Goal: Navigation & Orientation: Find specific page/section

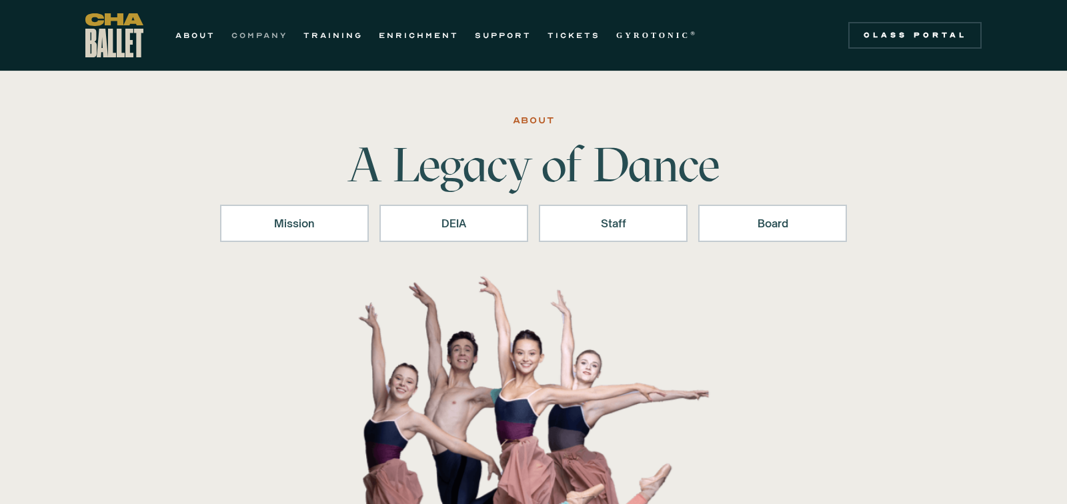
click at [254, 27] on link "COMPANY" at bounding box center [259, 35] width 56 height 16
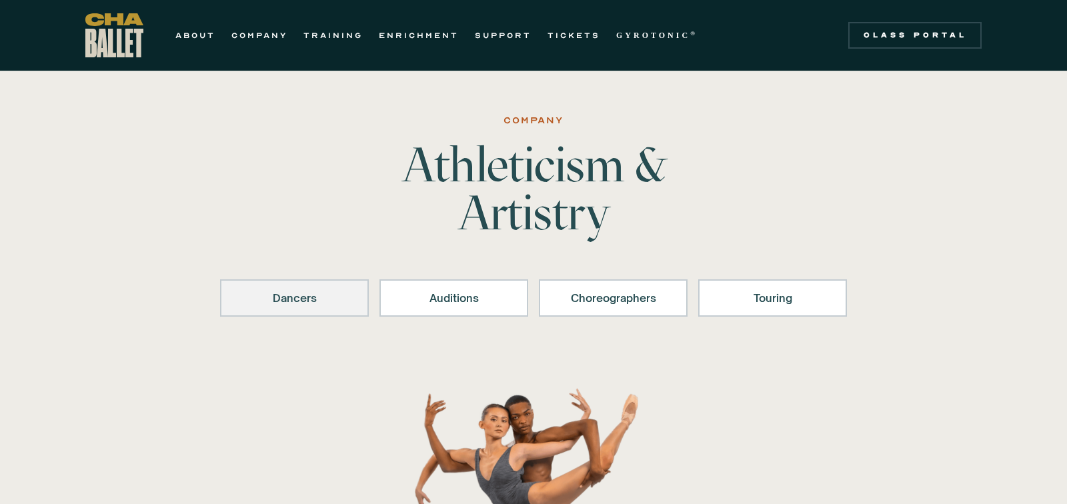
click at [303, 299] on div "Dancers" at bounding box center [294, 298] width 114 height 16
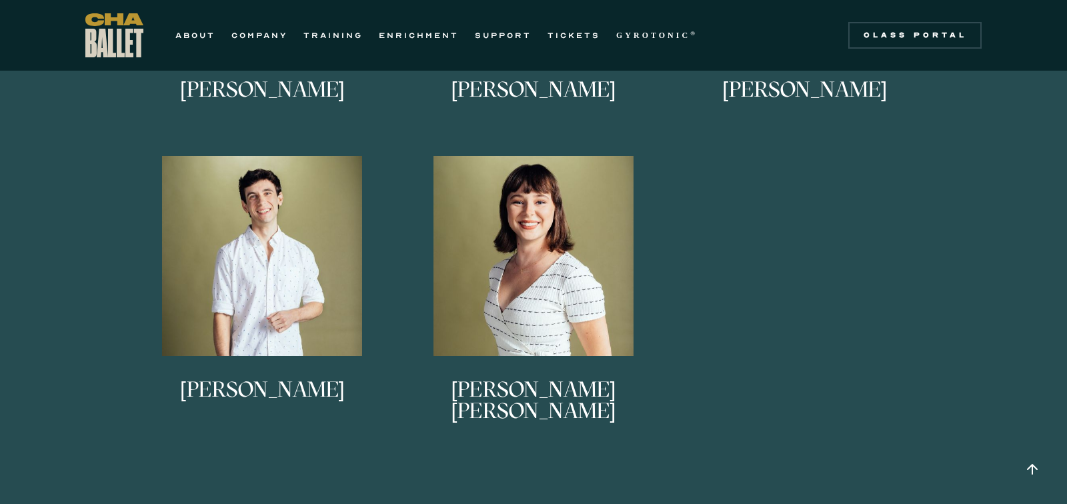
scroll to position [999, 0]
